Goal: Task Accomplishment & Management: Use online tool/utility

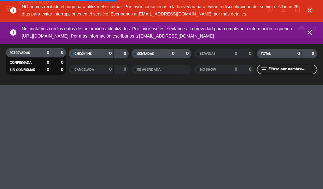
click at [308, 8] on icon "close" at bounding box center [310, 11] width 8 height 8
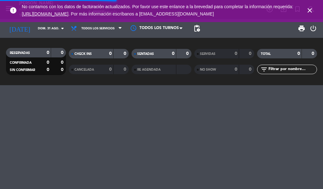
click at [308, 10] on icon "close" at bounding box center [310, 11] width 8 height 8
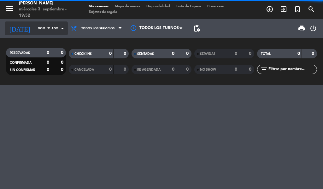
click at [46, 28] on input "dom. 31 ago." at bounding box center [55, 29] width 41 height 10
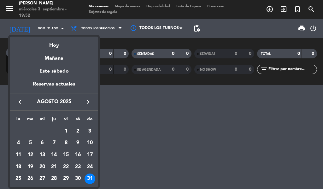
click at [84, 101] on button "keyboard_arrow_right" at bounding box center [87, 102] width 11 height 8
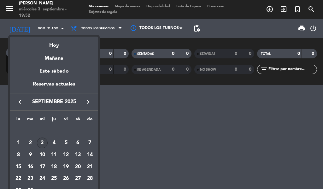
click at [42, 142] on div "3" at bounding box center [42, 142] width 11 height 11
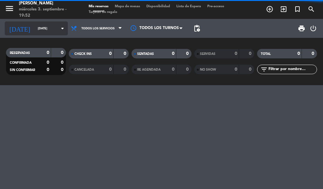
click at [48, 27] on input "[DATE]" at bounding box center [55, 29] width 41 height 10
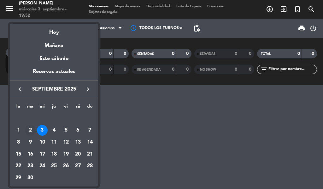
click at [30, 130] on div "2" at bounding box center [30, 130] width 11 height 11
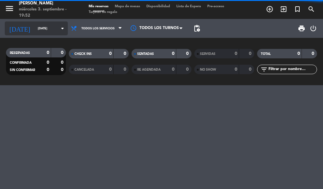
click at [52, 30] on input "[DATE]" at bounding box center [55, 29] width 41 height 10
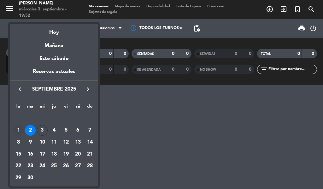
click at [18, 128] on div "1" at bounding box center [18, 130] width 11 height 11
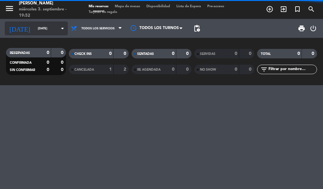
click at [49, 27] on input "[DATE]" at bounding box center [55, 29] width 41 height 10
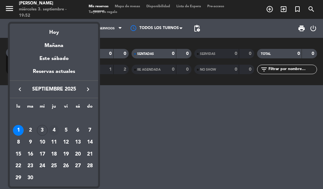
click at [55, 129] on div "4" at bounding box center [54, 130] width 11 height 11
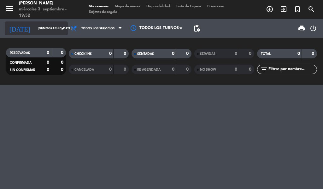
click at [53, 26] on input "[DEMOGRAPHIC_DATA][DATE]" at bounding box center [55, 29] width 41 height 10
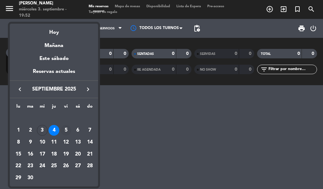
click at [67, 126] on div "5" at bounding box center [66, 130] width 11 height 11
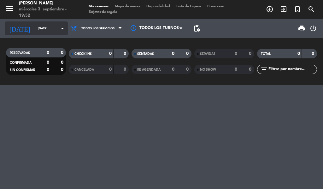
click at [52, 28] on input "[DATE]" at bounding box center [55, 29] width 41 height 10
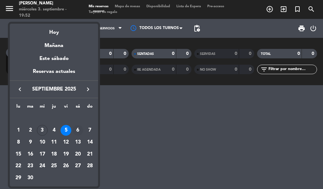
click at [77, 129] on div "6" at bounding box center [77, 130] width 11 height 11
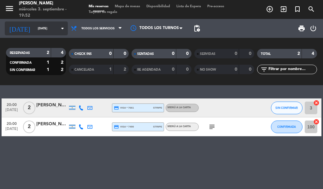
click at [48, 28] on input "[DATE]" at bounding box center [55, 29] width 41 height 10
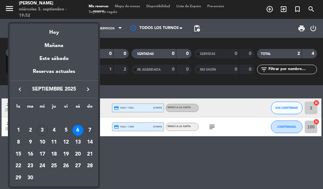
click at [89, 130] on div "7" at bounding box center [89, 130] width 11 height 11
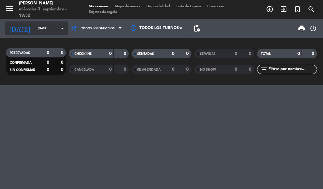
click at [44, 28] on input "[DATE]" at bounding box center [55, 29] width 41 height 10
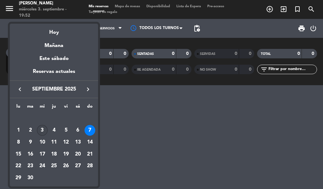
click at [42, 128] on div "3" at bounding box center [42, 130] width 11 height 11
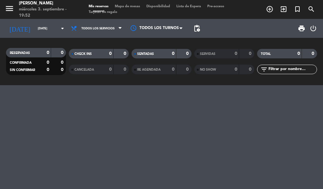
type input "[DATE]"
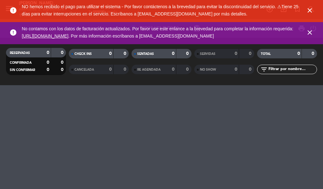
click at [310, 13] on icon "close" at bounding box center [310, 11] width 8 height 8
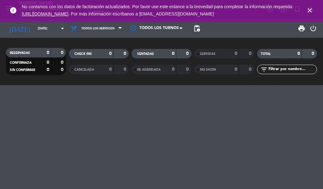
click at [310, 12] on icon "close" at bounding box center [310, 11] width 8 height 8
